Goal: Information Seeking & Learning: Learn about a topic

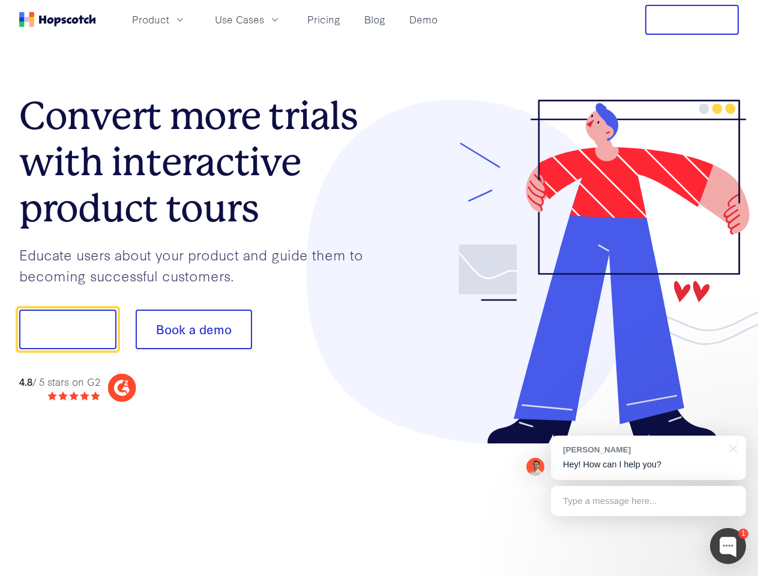
click at [380, 288] on div at bounding box center [560, 272] width 360 height 345
click at [169, 19] on span "Product" at bounding box center [150, 19] width 37 height 15
click at [264, 19] on span "Use Cases" at bounding box center [239, 19] width 49 height 15
click at [692, 20] on button "Free Trial" at bounding box center [693, 20] width 94 height 30
click at [67, 330] on button "Show me!" at bounding box center [67, 330] width 97 height 40
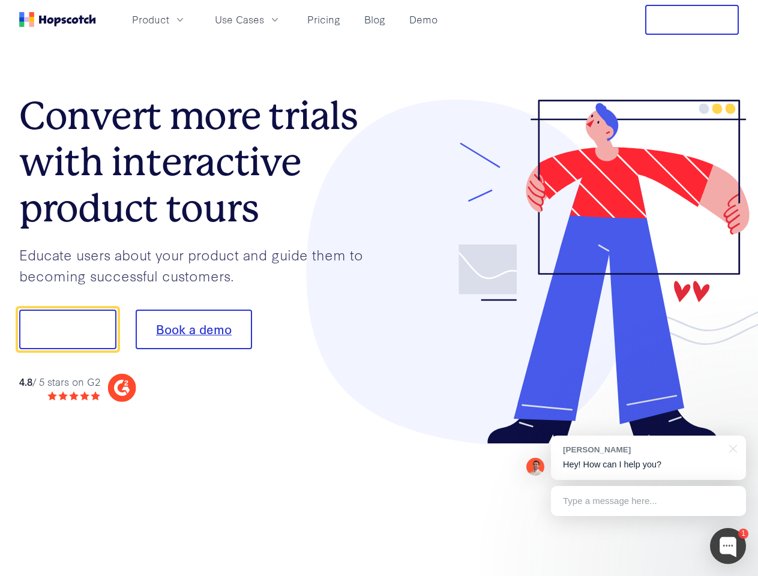
click at [193, 330] on button "Book a demo" at bounding box center [194, 330] width 116 height 40
click at [728, 546] on div at bounding box center [728, 546] width 36 height 36
click at [649, 458] on div "[PERSON_NAME] Hey! How can I help you?" at bounding box center [648, 458] width 195 height 44
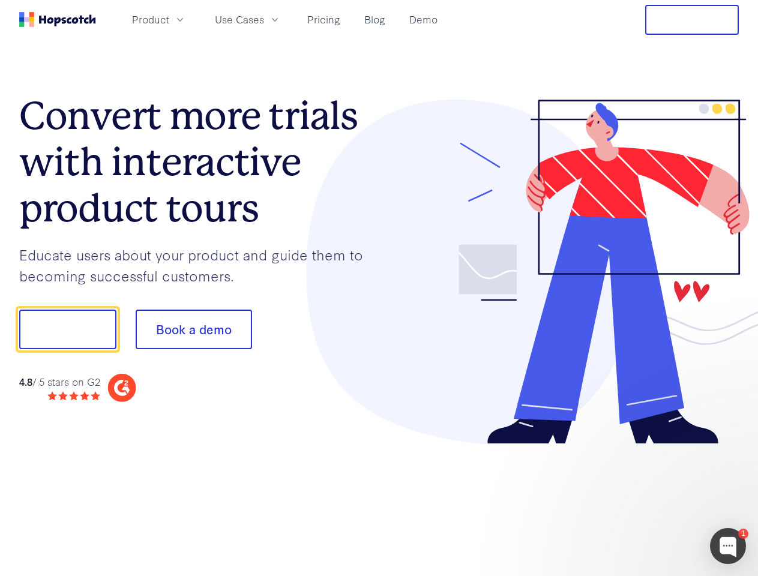
click at [731, 448] on div at bounding box center [633, 328] width 225 height 401
click at [649, 501] on div at bounding box center [633, 409] width 225 height 240
